Goal: Task Accomplishment & Management: Complete application form

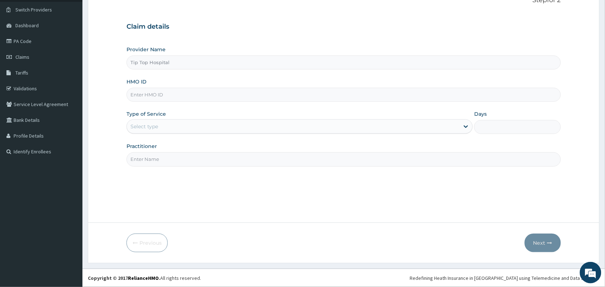
click at [231, 93] on input "HMO ID" at bounding box center [344, 95] width 434 height 14
type input "WAK/10041/B"
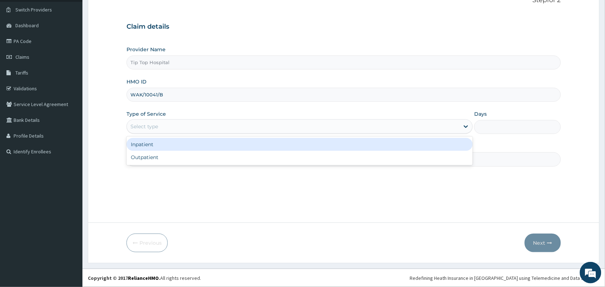
click at [200, 128] on div "Select type" at bounding box center [293, 126] width 333 height 11
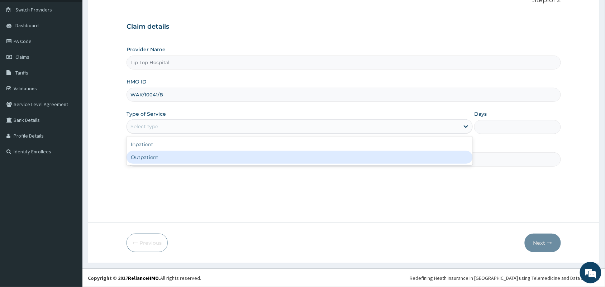
click at [182, 155] on div "Outpatient" at bounding box center [300, 157] width 346 height 13
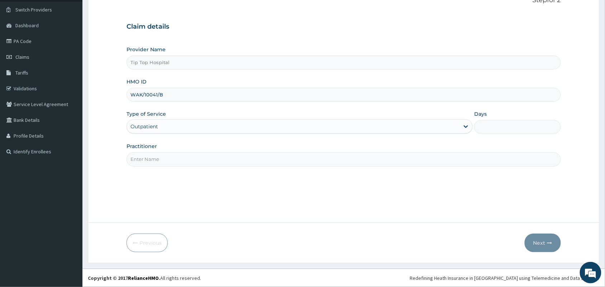
type input "1"
click at [182, 155] on input "Practitioner" at bounding box center [344, 159] width 434 height 14
type input "DR"
click at [541, 240] on button "Next" at bounding box center [543, 243] width 36 height 19
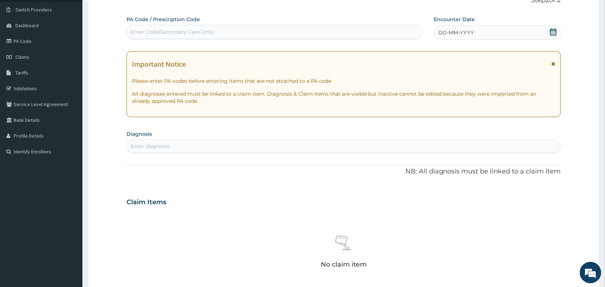
click at [313, 35] on div "Enter Code(Secondary Care Only)" at bounding box center [274, 31] width 295 height 11
click at [335, 146] on div "Enter diagnosis" at bounding box center [344, 146] width 434 height 11
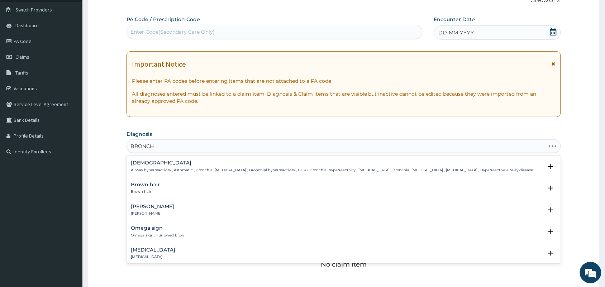
type input "BRONCHI"
click at [148, 185] on h4 "Bronchitis" at bounding box center [153, 184] width 44 height 5
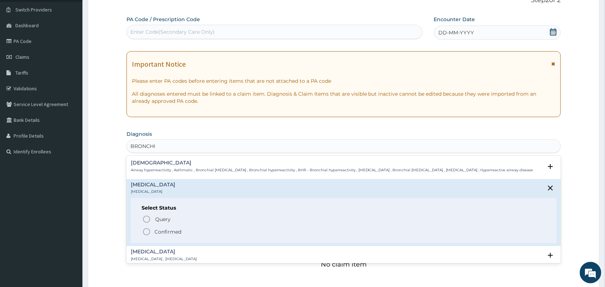
click at [161, 232] on p "Confirmed" at bounding box center [168, 231] width 27 height 7
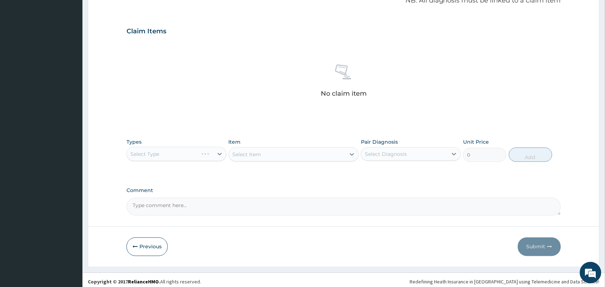
scroll to position [230, 0]
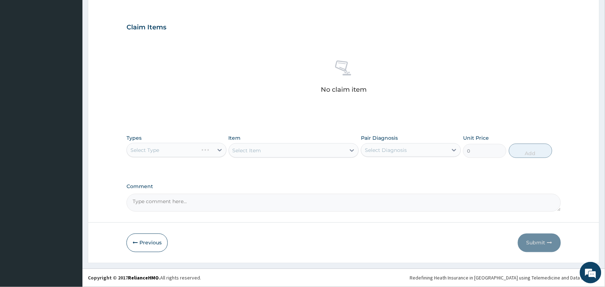
click at [190, 151] on div "Select Type" at bounding box center [177, 150] width 100 height 14
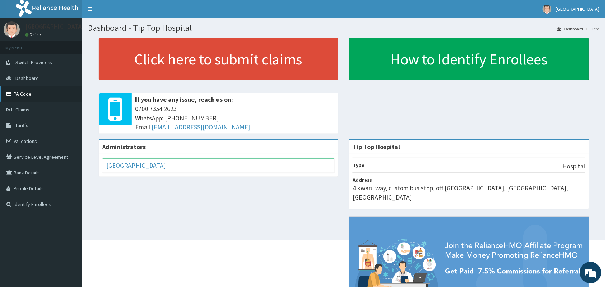
click at [35, 98] on link "PA Code" at bounding box center [41, 94] width 82 height 16
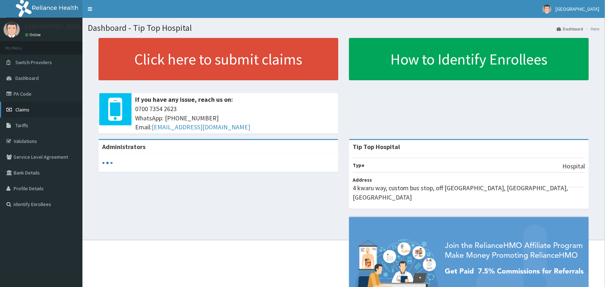
click at [28, 112] on span "Claims" at bounding box center [22, 109] width 14 height 6
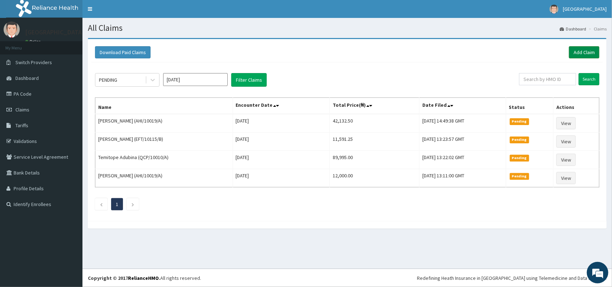
click at [579, 49] on link "Add Claim" at bounding box center [584, 52] width 30 height 12
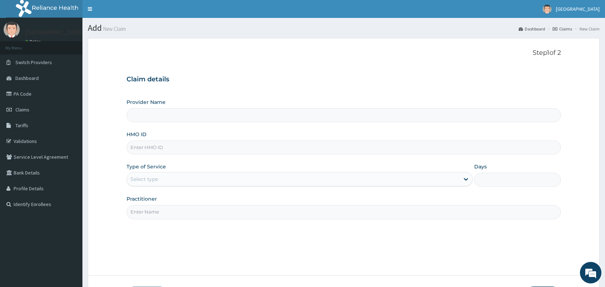
type input "Tip Top Hospital"
